Goal: Task Accomplishment & Management: Complete application form

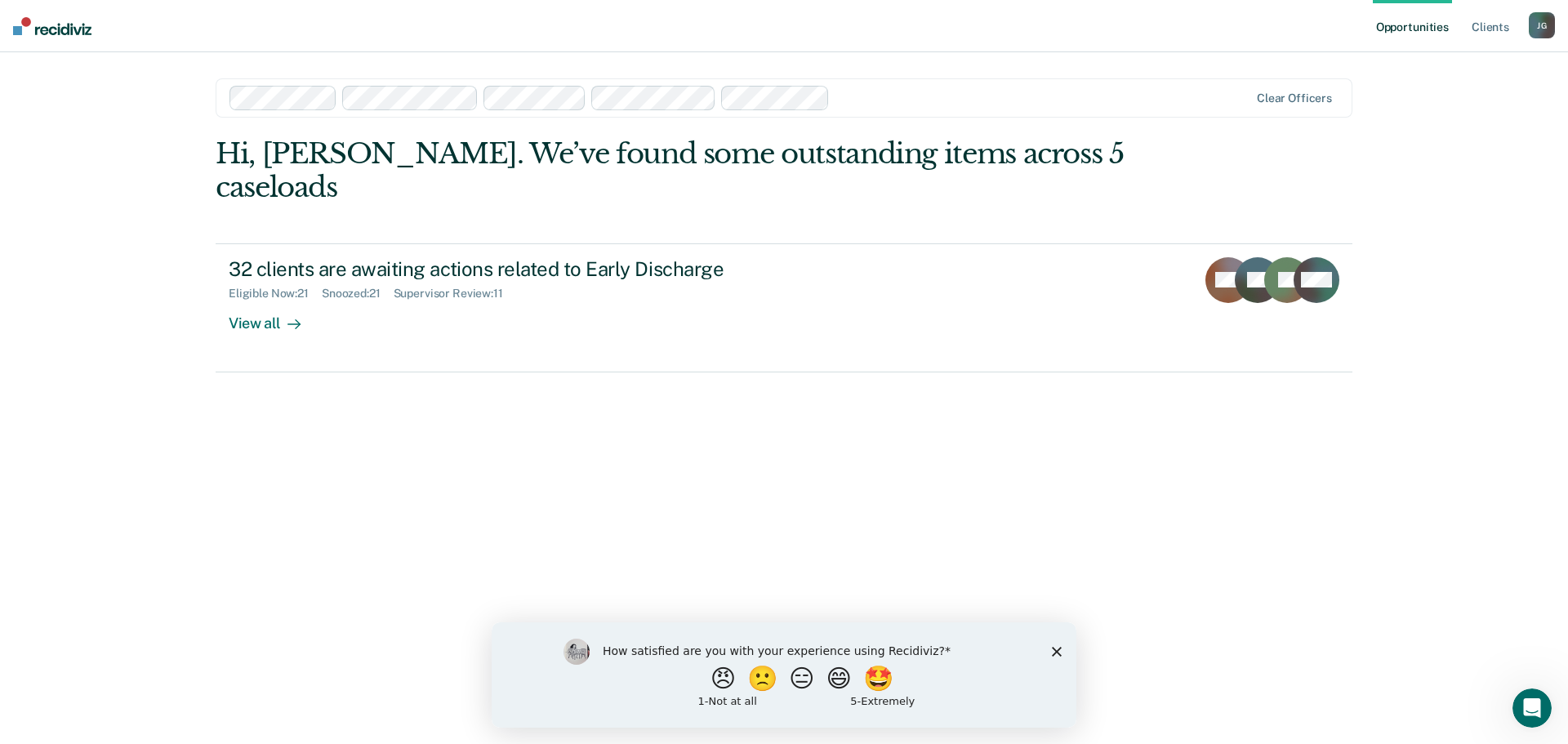
click at [1056, 650] on polygon "Close survey" at bounding box center [1057, 651] width 10 height 10
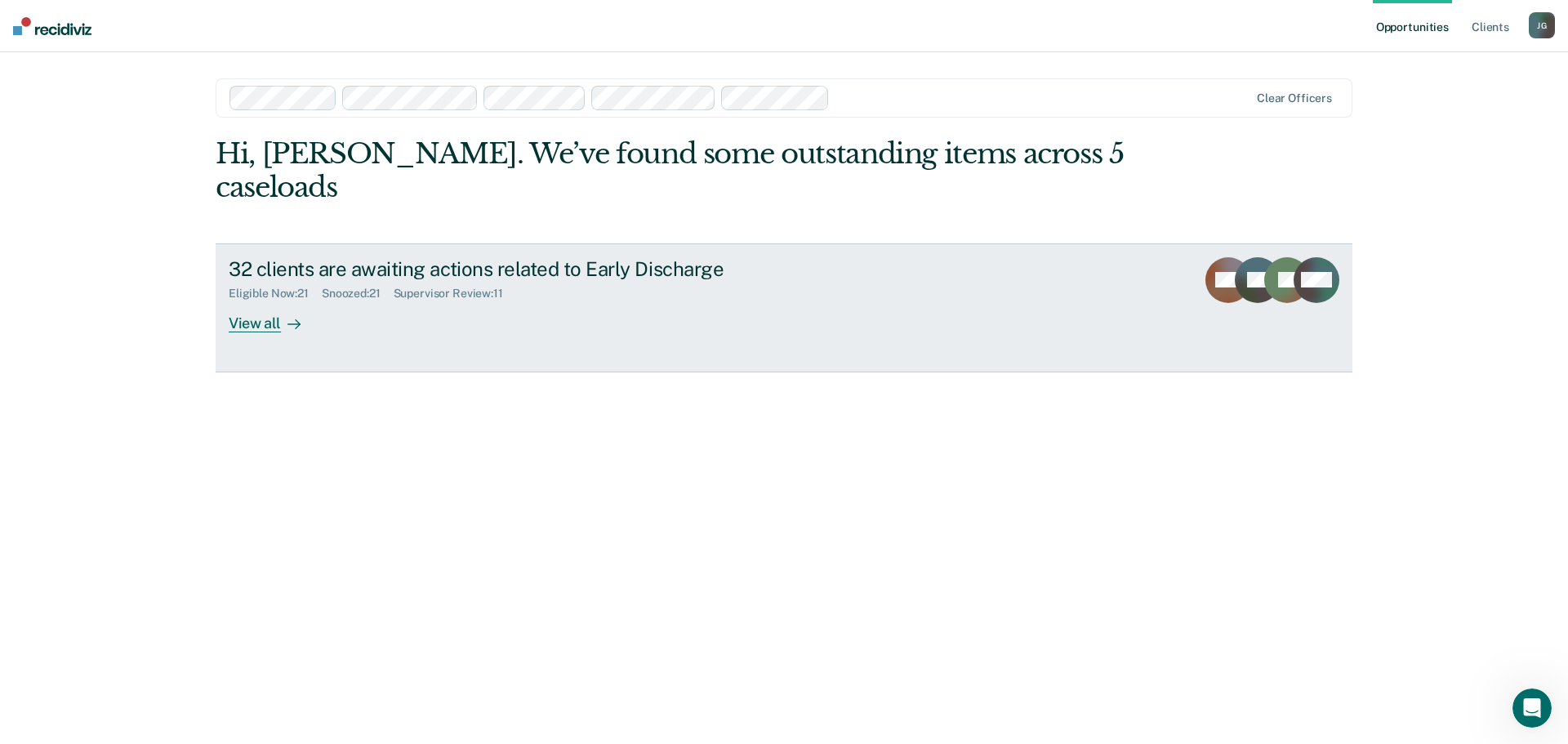
click at [262, 300] on div "View all" at bounding box center [274, 316] width 91 height 32
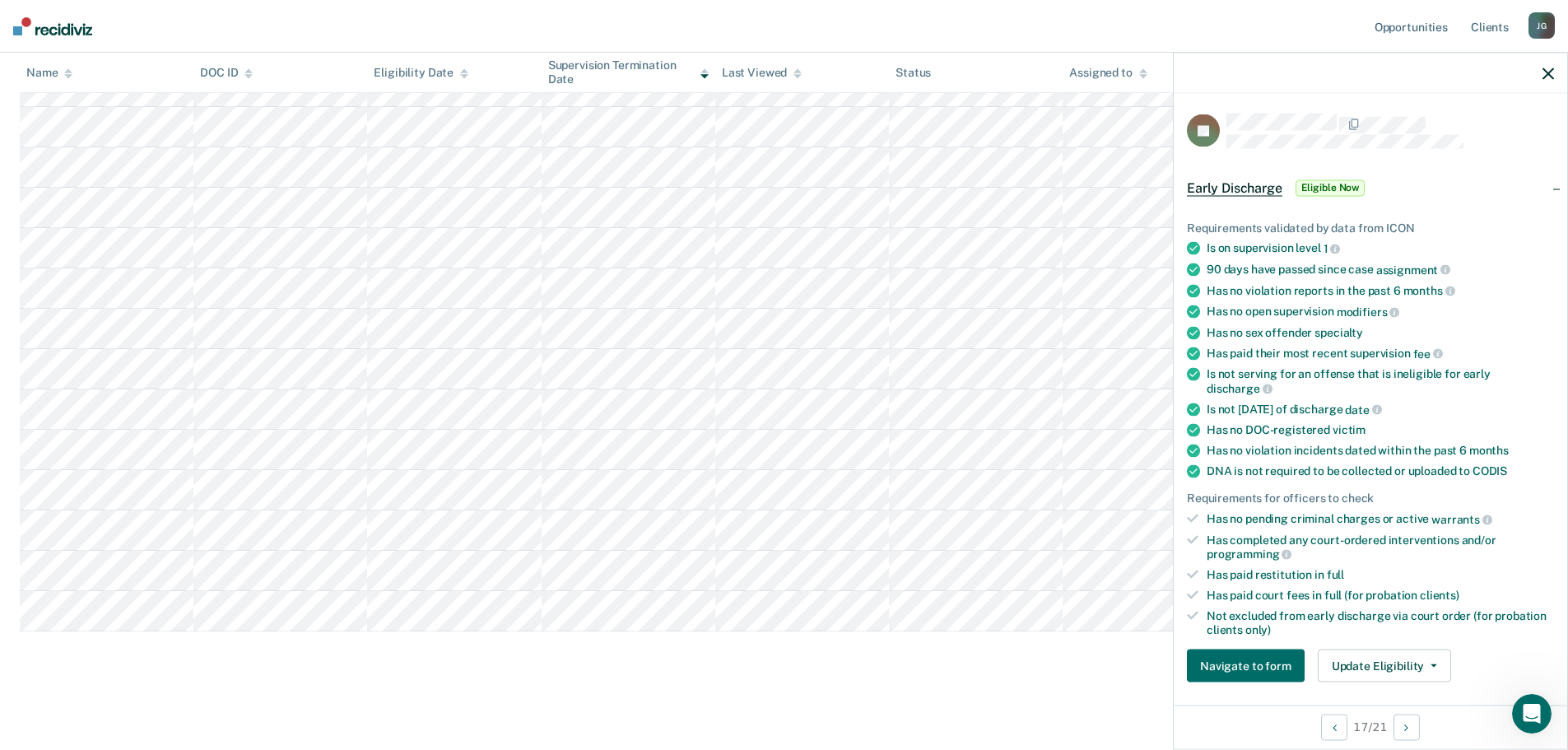
click at [1241, 183] on span "Early Discharge" at bounding box center [1234, 187] width 96 height 16
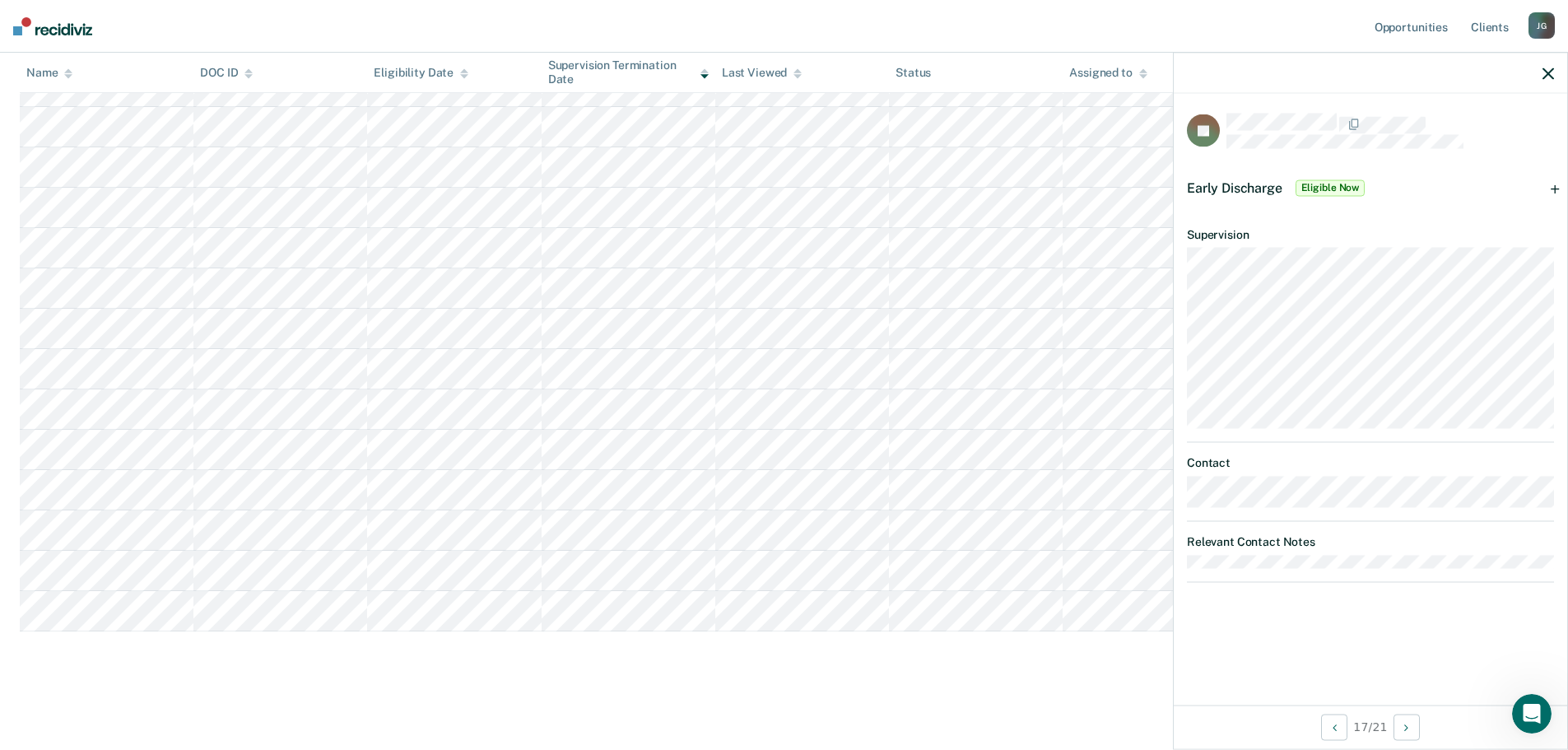
click at [1550, 71] on icon "button" at bounding box center [1549, 74] width 12 height 12
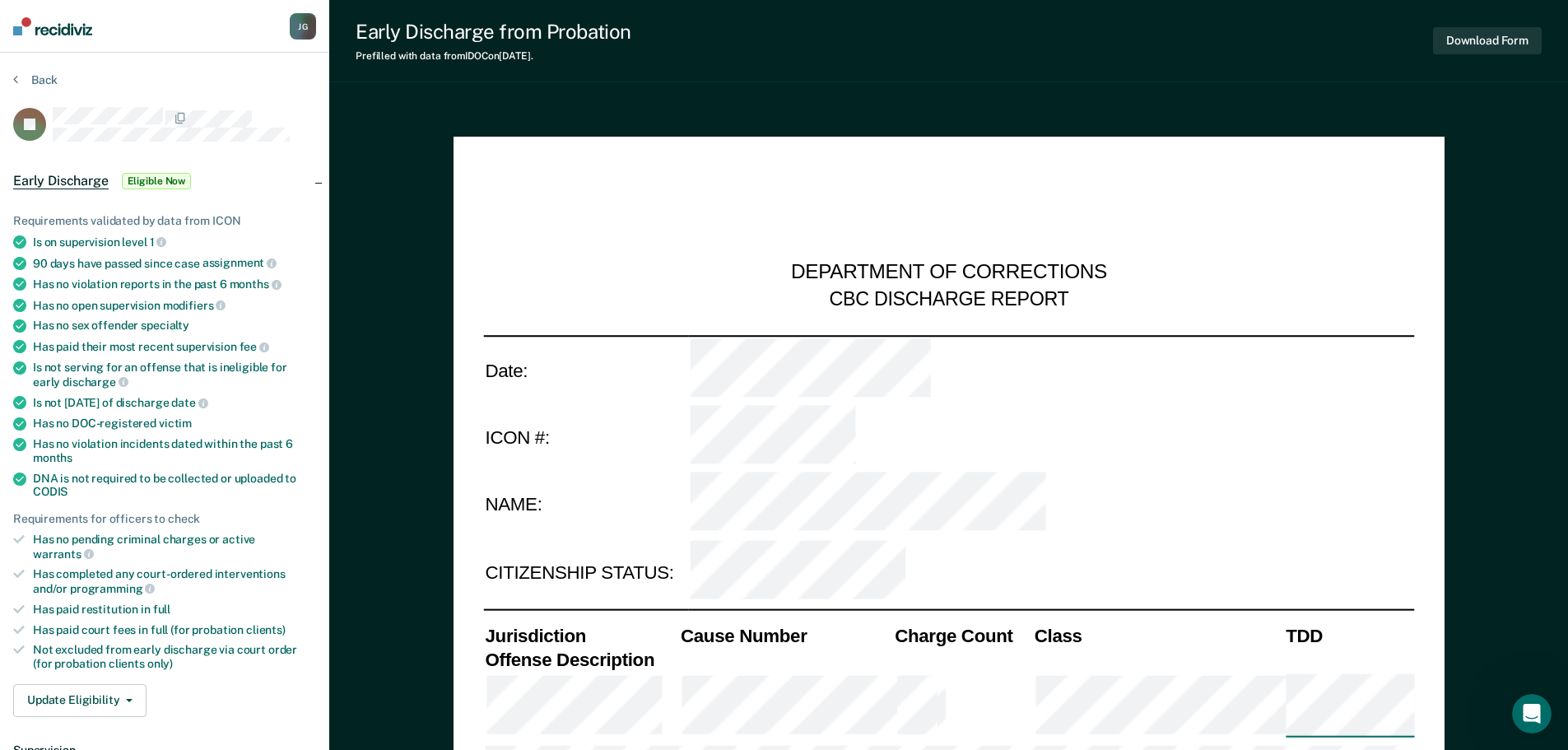
type textarea "x"
click at [41, 77] on button "Back" at bounding box center [36, 80] width 45 height 15
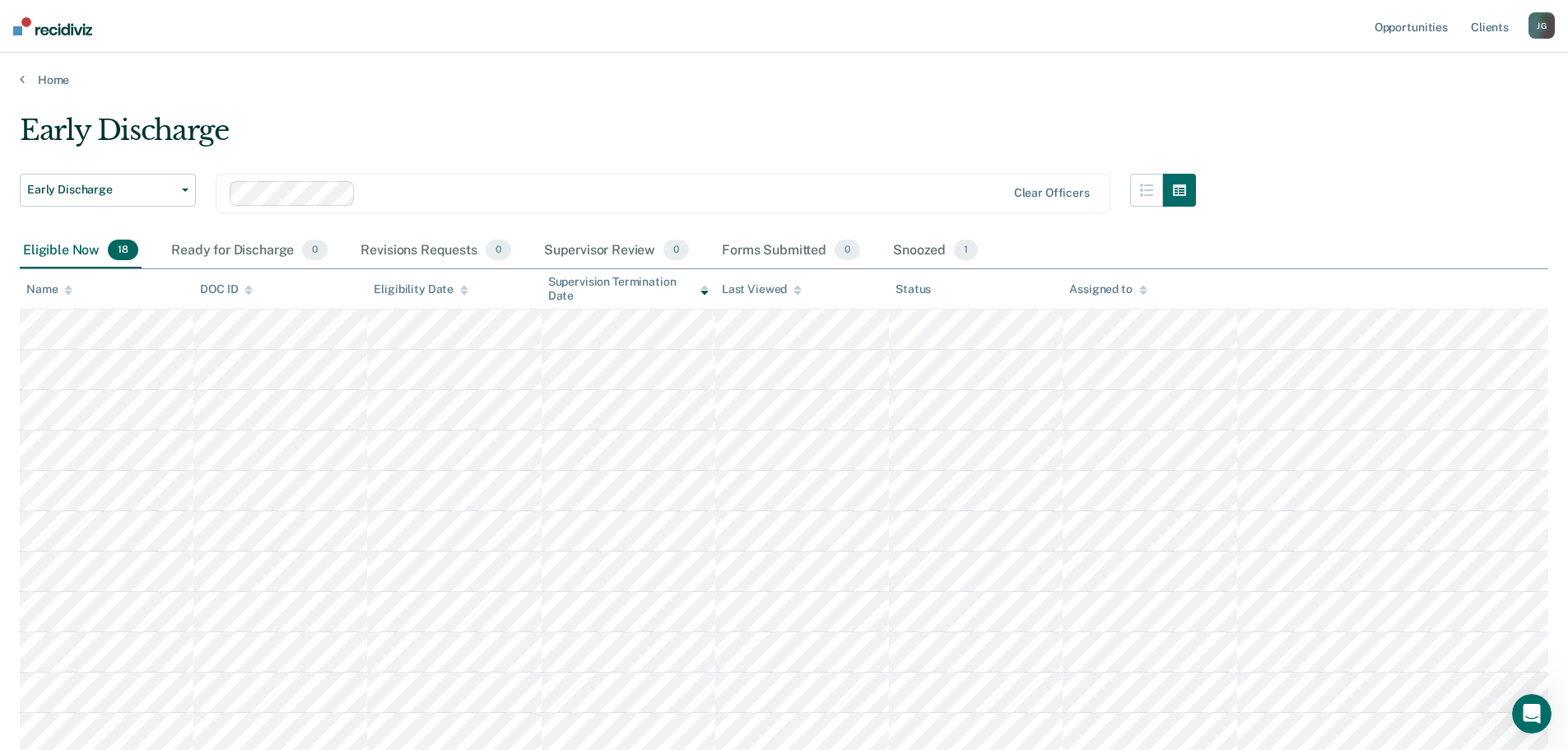
scroll to position [404, 0]
